Goal: Use online tool/utility: Utilize a website feature to perform a specific function

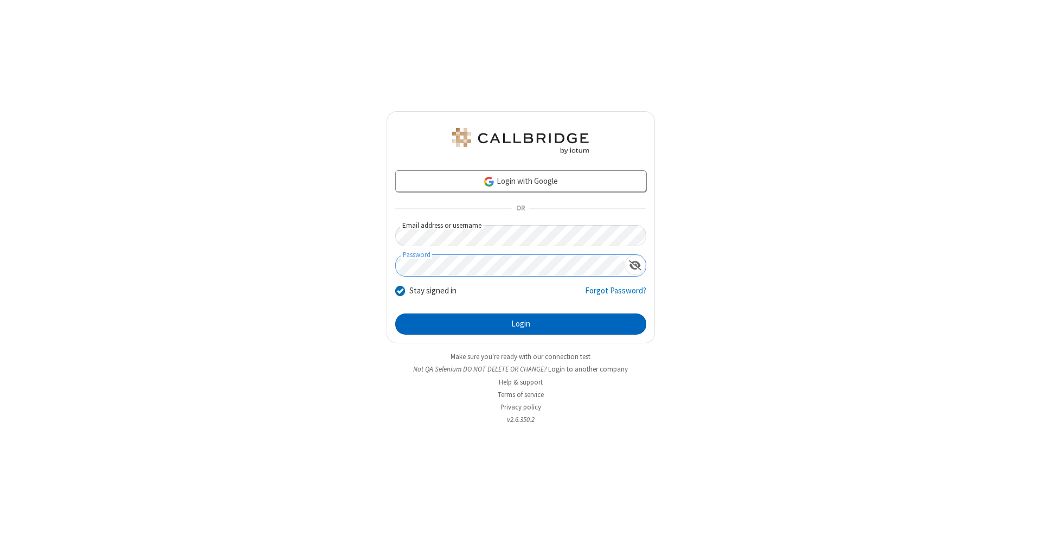
click at [521, 324] on button "Login" at bounding box center [520, 324] width 251 height 22
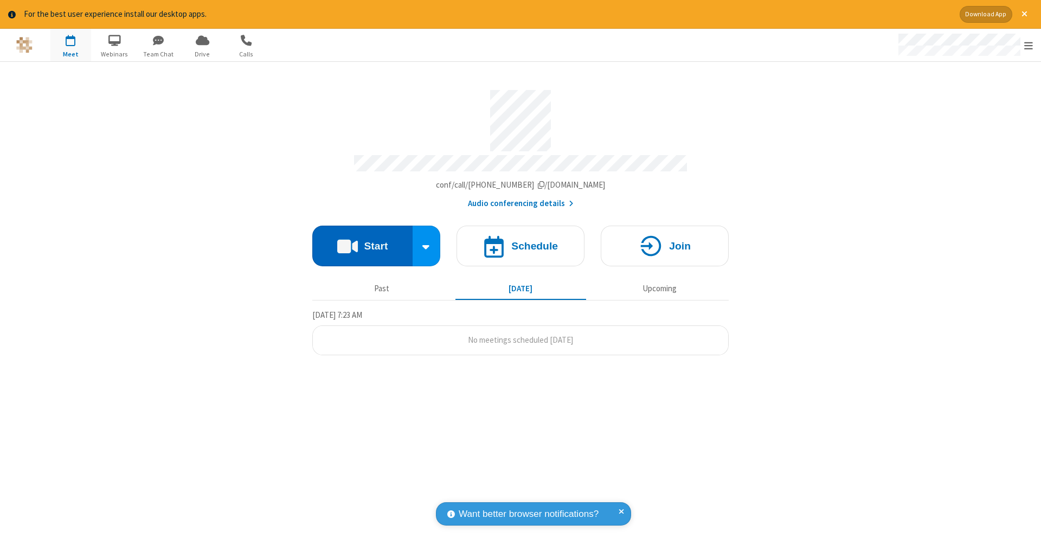
click at [362, 240] on button "Start" at bounding box center [362, 246] width 100 height 41
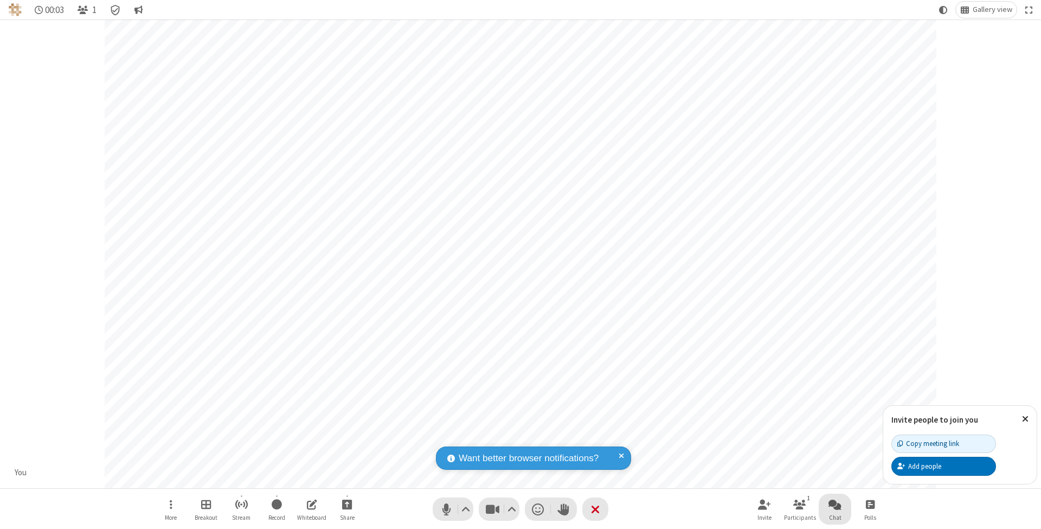
click at [835, 504] on span "Open chat" at bounding box center [835, 504] width 13 height 14
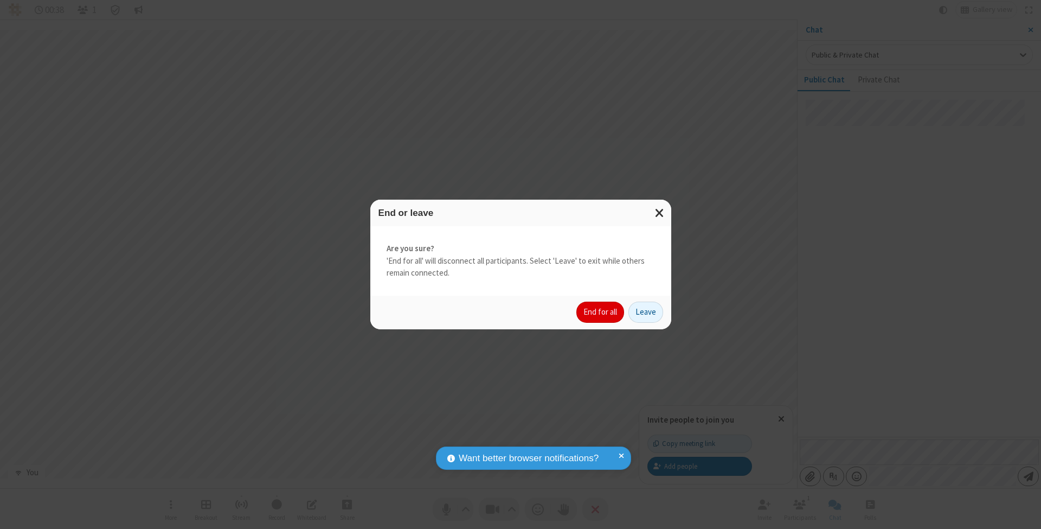
click at [601, 311] on button "End for all" at bounding box center [600, 313] width 48 height 22
